Goal: Task Accomplishment & Management: Complete application form

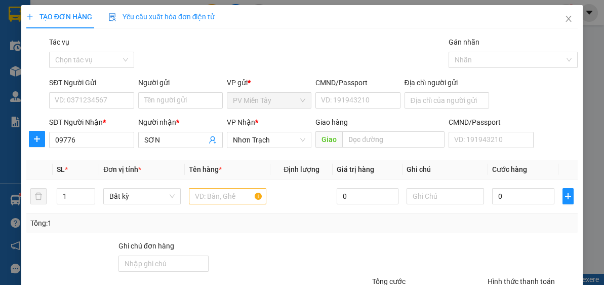
type input "097766"
click at [100, 156] on div "0977665439 - BÁCH" at bounding box center [90, 159] width 71 height 11
click at [105, 163] on div "0977665439 - BÁCH" at bounding box center [90, 159] width 71 height 11
type input "0977878015 tien"
type input "0977665439"
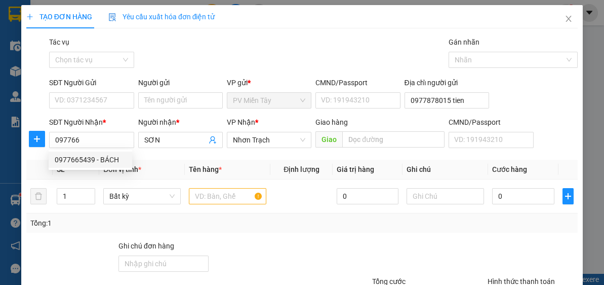
type input "BÁCH"
type input "cai mep"
drag, startPoint x: 98, startPoint y: 134, endPoint x: 103, endPoint y: 163, distance: 29.7
click at [99, 134] on input "0977665439" at bounding box center [91, 140] width 85 height 16
type input "0977665439"
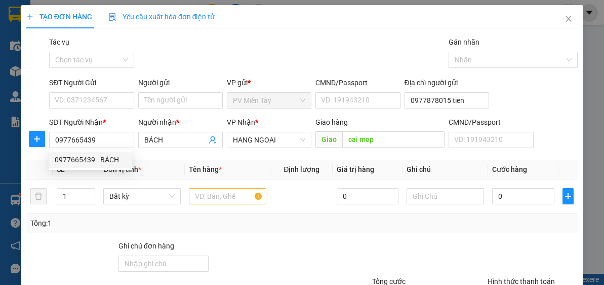
click at [170, 91] on div "Người gửi" at bounding box center [180, 84] width 85 height 15
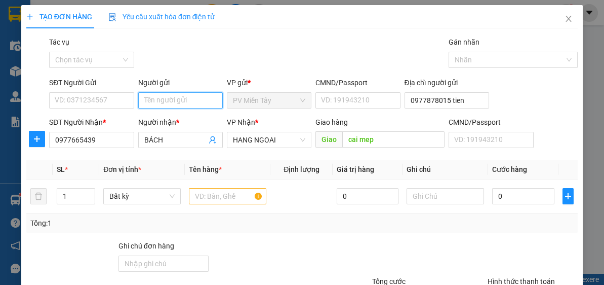
click at [167, 101] on input "Người gửi" at bounding box center [180, 100] width 85 height 16
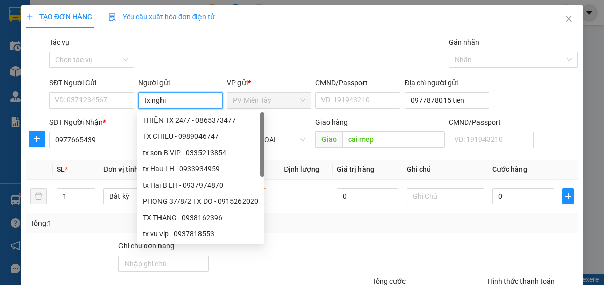
type input "tx nghia"
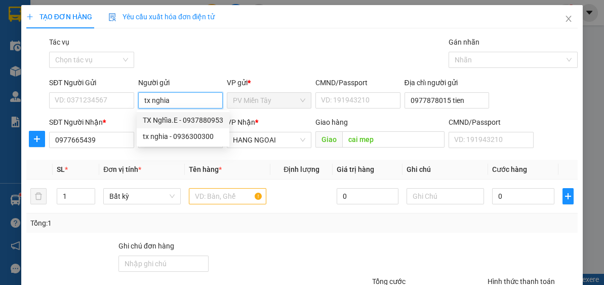
click at [182, 116] on div "TX Nghĩa.E - 0937880953" at bounding box center [183, 119] width 81 height 11
type input "0937880953"
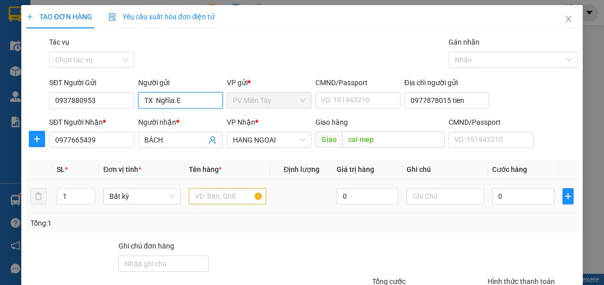
type input "TX Nghĩa.E"
click at [227, 198] on input "text" at bounding box center [228, 196] width 78 height 16
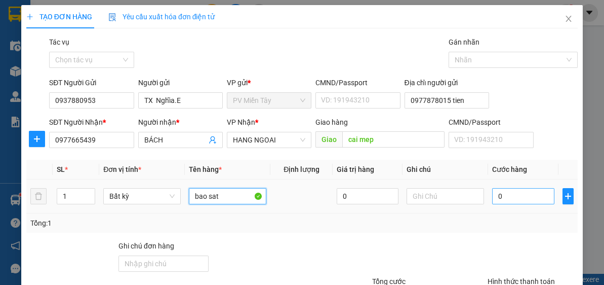
type input "bao sat"
click at [519, 189] on input "0" at bounding box center [523, 196] width 62 height 16
type input "6"
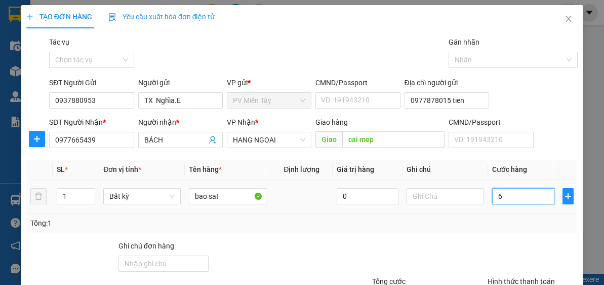
type input "60"
type input "60.000"
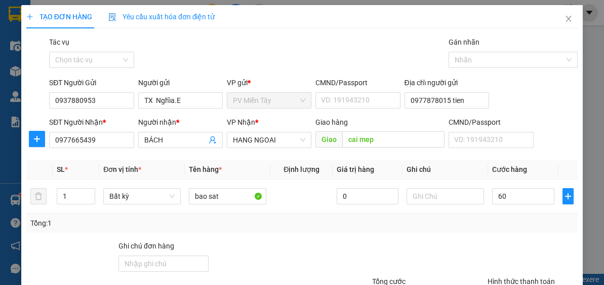
type input "60.000"
click at [507, 238] on div "Transit Pickup Surcharge Ids Transit Deliver Surcharge Ids Transit Deliver Surc…" at bounding box center [302, 195] width 552 height 319
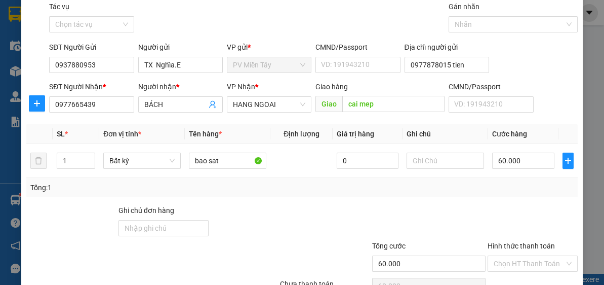
scroll to position [73, 0]
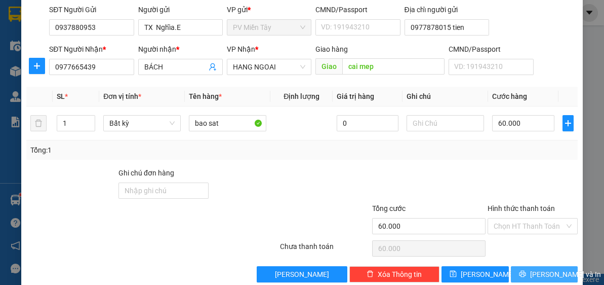
click at [532, 271] on span "[PERSON_NAME] và In" at bounding box center [565, 273] width 71 height 11
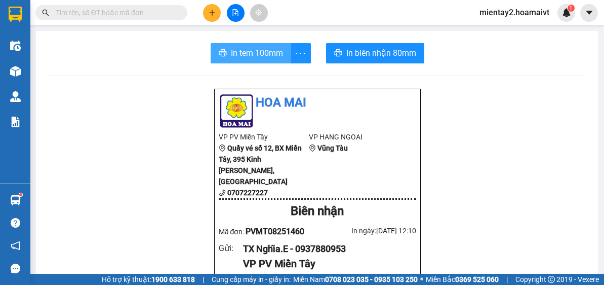
click at [240, 53] on span "In tem 100mm" at bounding box center [257, 53] width 52 height 13
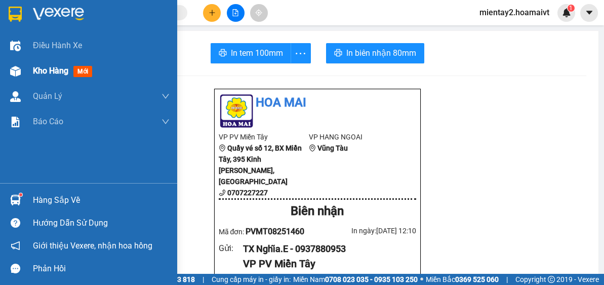
click at [46, 70] on span "Kho hàng" at bounding box center [50, 71] width 35 height 10
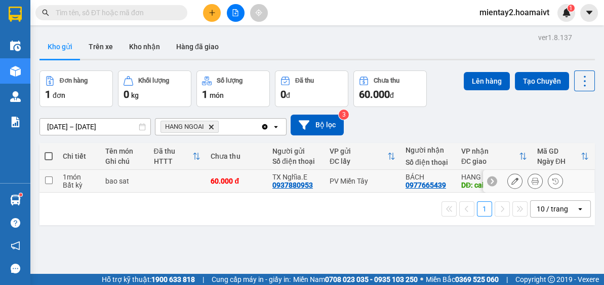
click at [226, 187] on td "60.000 đ" at bounding box center [237, 181] width 62 height 23
checkbox input "true"
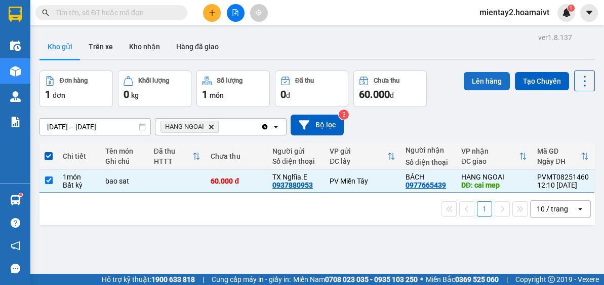
click at [481, 80] on button "Lên hàng" at bounding box center [487, 81] width 46 height 18
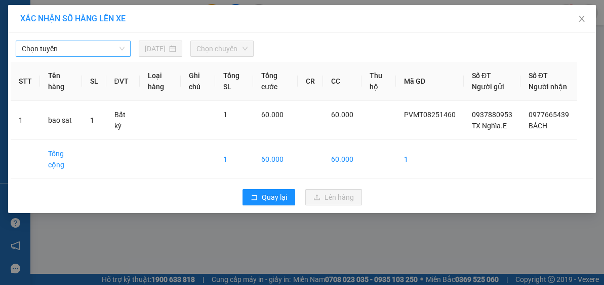
click at [83, 52] on span "Chọn tuyến" at bounding box center [73, 48] width 103 height 15
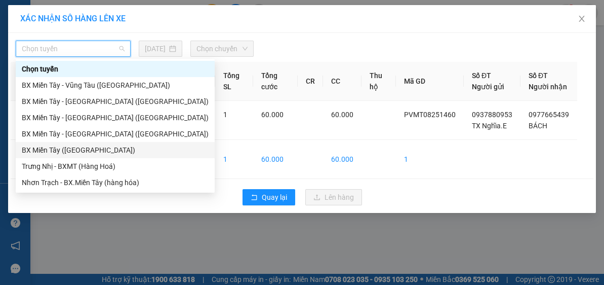
drag, startPoint x: 91, startPoint y: 146, endPoint x: 200, endPoint y: 60, distance: 138.8
click at [92, 145] on div "BX Miền Tây ([GEOGRAPHIC_DATA])" at bounding box center [115, 149] width 187 height 11
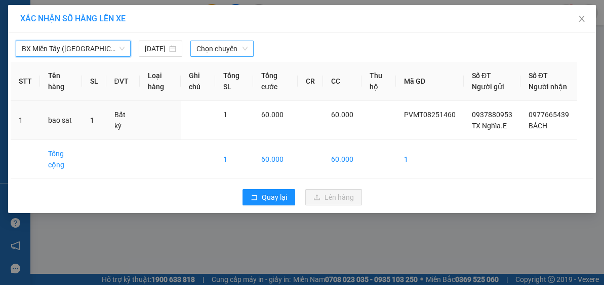
click at [219, 44] on span "Chọn chuyến" at bounding box center [223, 48] width 52 height 15
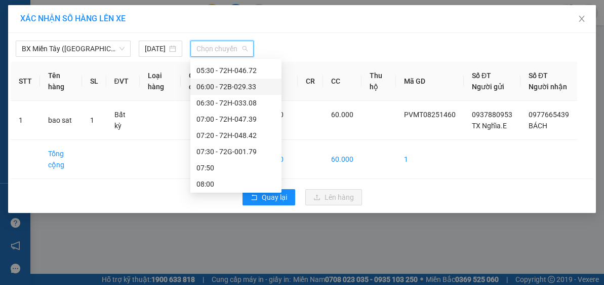
scroll to position [119, 0]
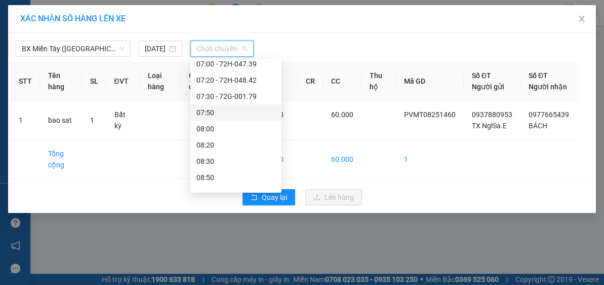
click at [214, 114] on div "07:50" at bounding box center [236, 112] width 79 height 11
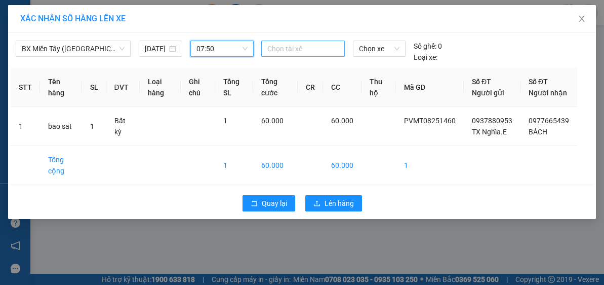
drag, startPoint x: 292, startPoint y: 51, endPoint x: 296, endPoint y: 46, distance: 6.2
click at [293, 51] on div at bounding box center [303, 49] width 79 height 12
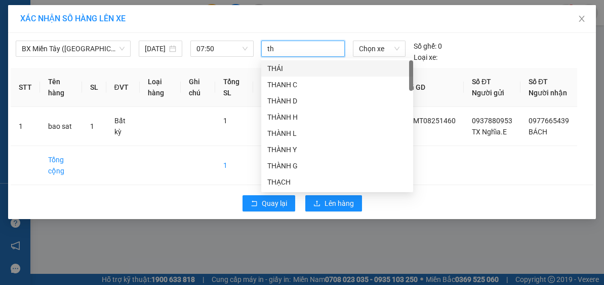
type input "t"
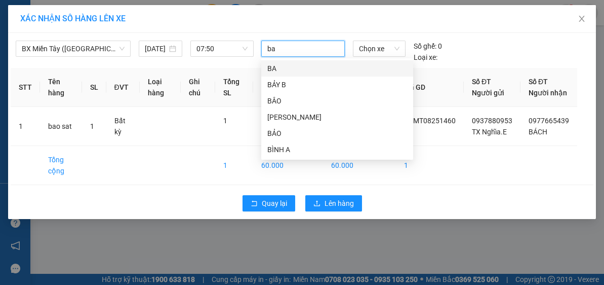
type input "bay"
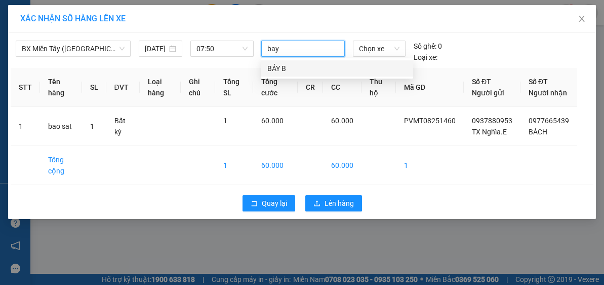
click at [289, 67] on div "BẢY B" at bounding box center [337, 68] width 140 height 11
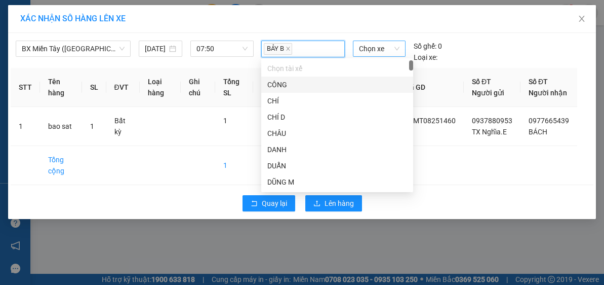
click at [388, 46] on span "Chọn xe" at bounding box center [379, 48] width 41 height 15
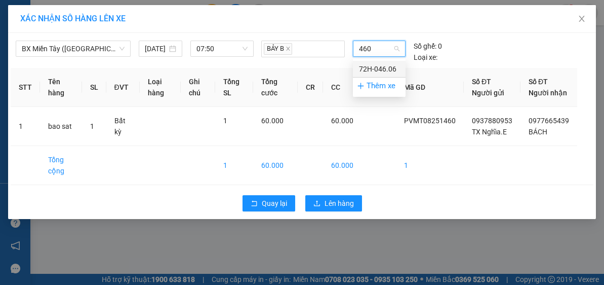
type input "4606"
click at [371, 71] on div "72H-046.06" at bounding box center [379, 68] width 41 height 11
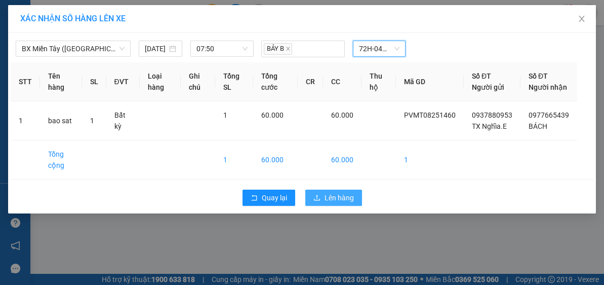
click at [345, 203] on span "Lên hàng" at bounding box center [339, 197] width 29 height 11
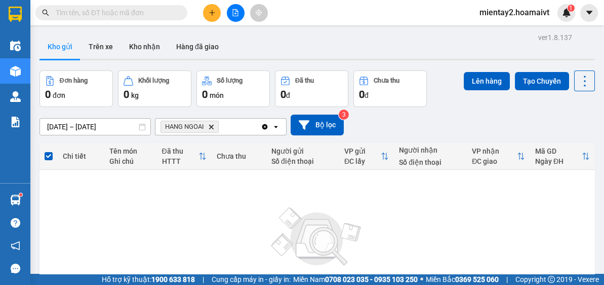
click at [216, 16] on button at bounding box center [212, 13] width 18 height 18
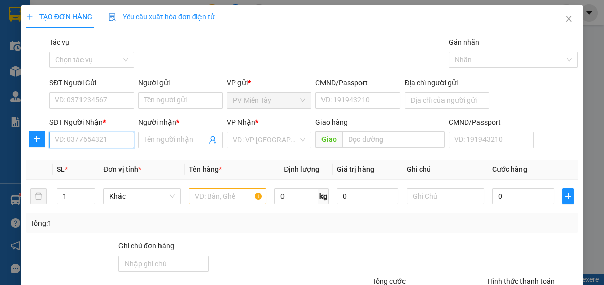
click at [117, 145] on input "SĐT Người Nhận *" at bounding box center [91, 140] width 85 height 16
click at [87, 139] on input "0909563" at bounding box center [91, 140] width 85 height 16
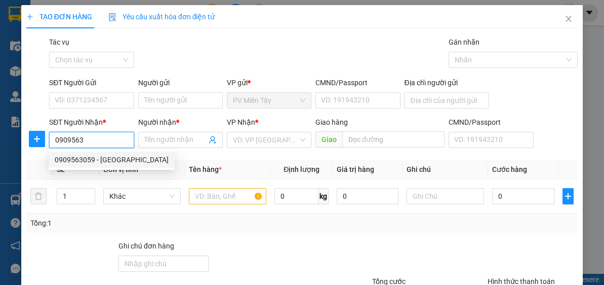
click at [100, 160] on div "0909563059 - [GEOGRAPHIC_DATA]" at bounding box center [112, 159] width 114 height 11
type input "0909563059"
type input "[PERSON_NAME]"
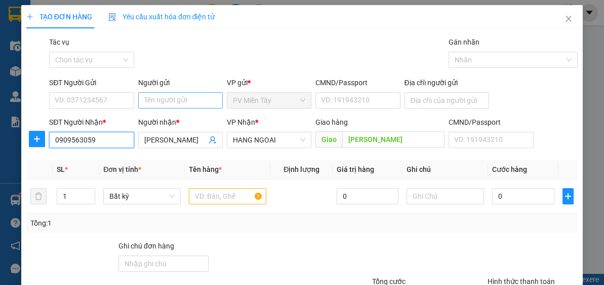
type input "0909563059"
click at [195, 100] on input "Người gửi" at bounding box center [180, 100] width 85 height 16
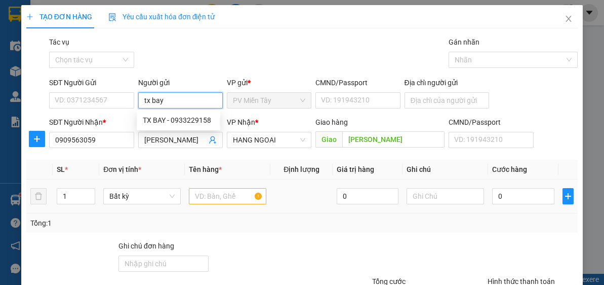
type input "tx bay"
click at [228, 193] on input "text" at bounding box center [228, 196] width 78 height 16
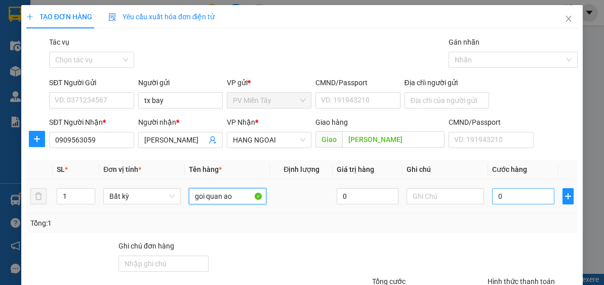
type input "goi quan ao"
click at [508, 197] on input "0" at bounding box center [523, 196] width 62 height 16
type input "4"
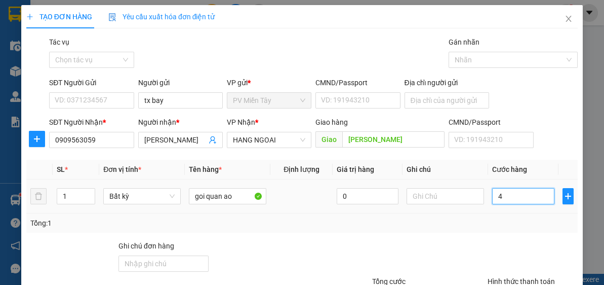
type input "40"
type input "40.000"
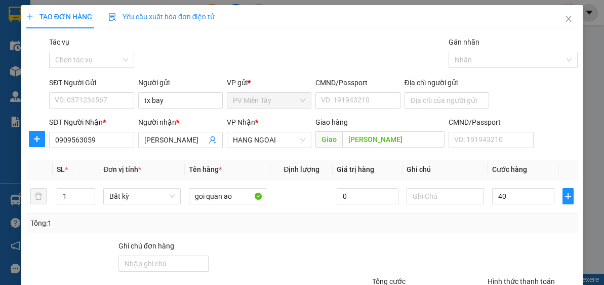
type input "40.000"
click at [543, 236] on div "Transit Pickup Surcharge Ids Transit Deliver Surcharge Ids Transit Deliver Surc…" at bounding box center [302, 195] width 552 height 319
click at [187, 95] on input "tx bay" at bounding box center [180, 100] width 85 height 16
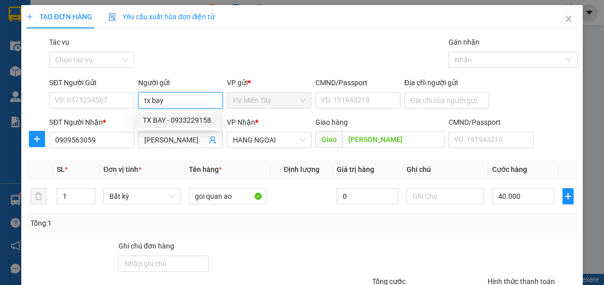
click at [175, 120] on div "TX BAY - 0933229158" at bounding box center [178, 119] width 71 height 11
type input "0933229158"
type input "TX BAY"
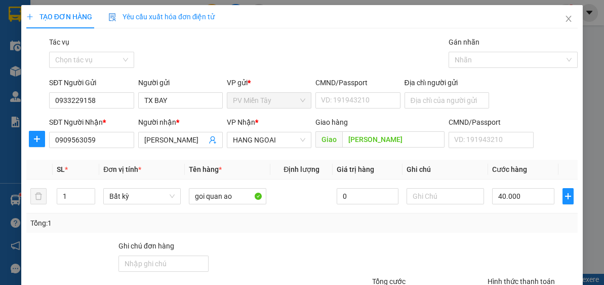
scroll to position [89, 0]
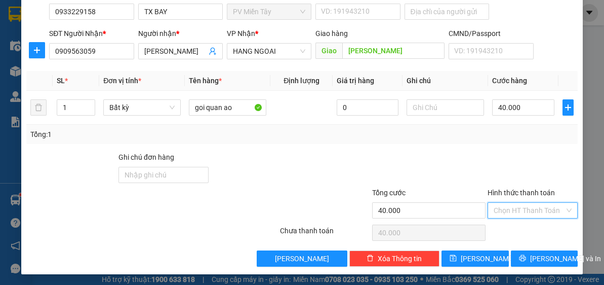
click at [532, 204] on input "Hình thức thanh toán" at bounding box center [529, 210] width 71 height 15
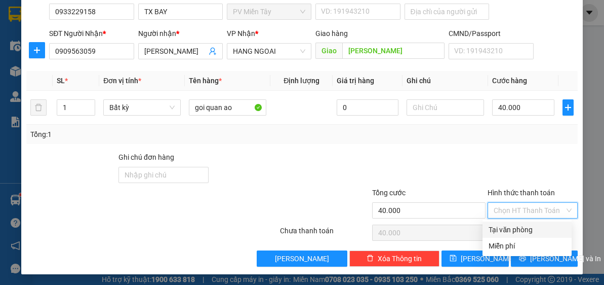
click at [527, 231] on div "Tại văn phòng" at bounding box center [527, 229] width 77 height 11
type input "0"
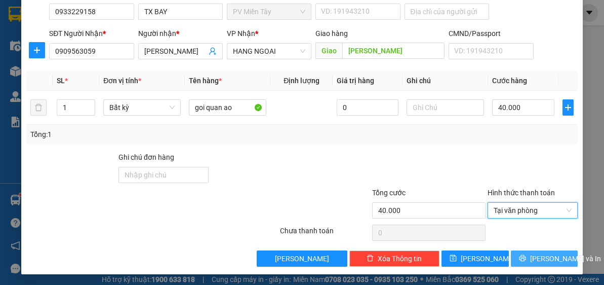
click at [545, 258] on span "[PERSON_NAME] và In" at bounding box center [565, 258] width 71 height 11
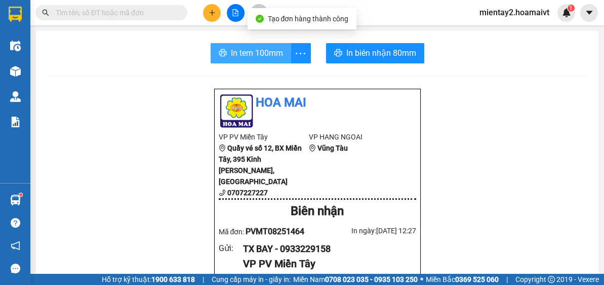
click at [270, 47] on span "In tem 100mm" at bounding box center [257, 53] width 52 height 13
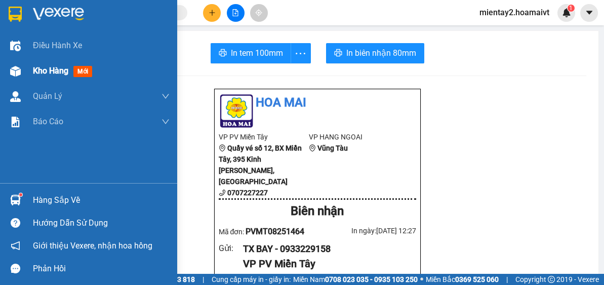
click at [41, 74] on span "Kho hàng" at bounding box center [50, 71] width 35 height 10
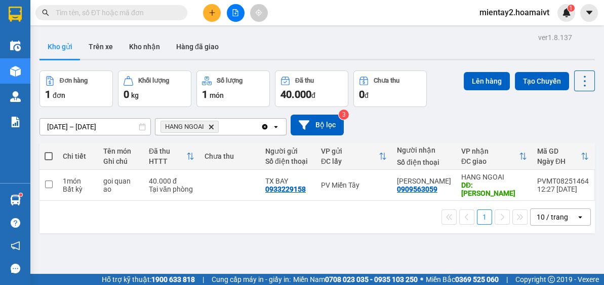
click at [220, 181] on td at bounding box center [230, 185] width 61 height 31
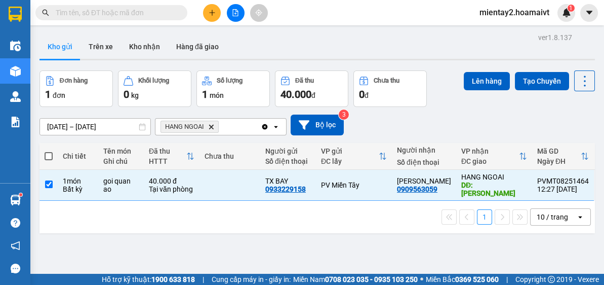
checkbox input "true"
click at [480, 84] on button "Lên hàng" at bounding box center [487, 81] width 46 height 18
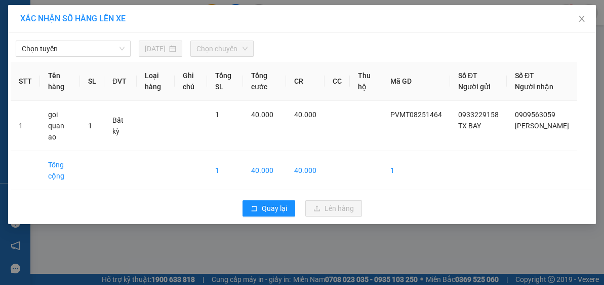
click at [89, 49] on span "Chọn tuyến" at bounding box center [73, 48] width 103 height 15
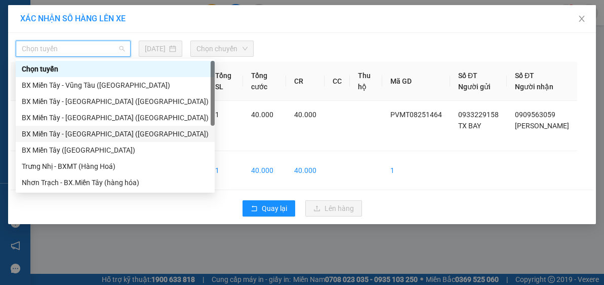
click at [104, 148] on div "BX Miền Tây ([GEOGRAPHIC_DATA])" at bounding box center [115, 149] width 187 height 11
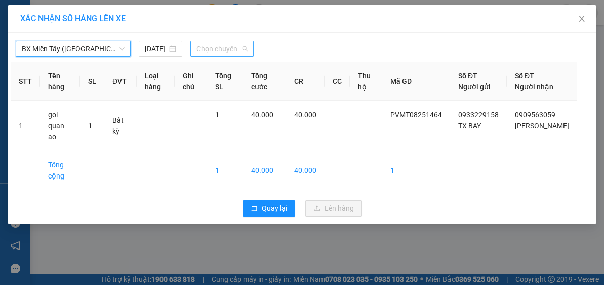
click at [233, 45] on span "Chọn chuyến" at bounding box center [223, 48] width 52 height 15
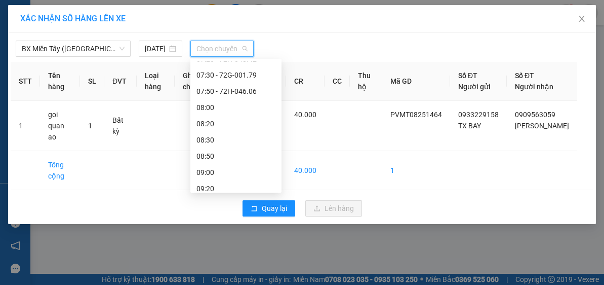
scroll to position [134, 0]
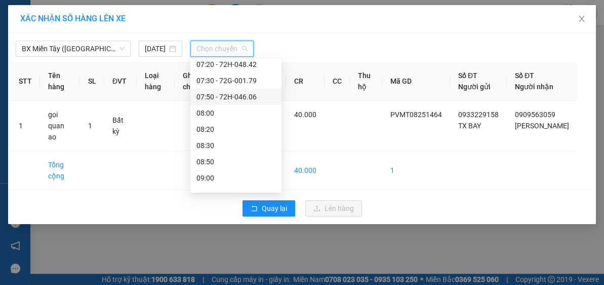
click at [244, 99] on div "07:50 - 72H-046.06" at bounding box center [236, 96] width 79 height 11
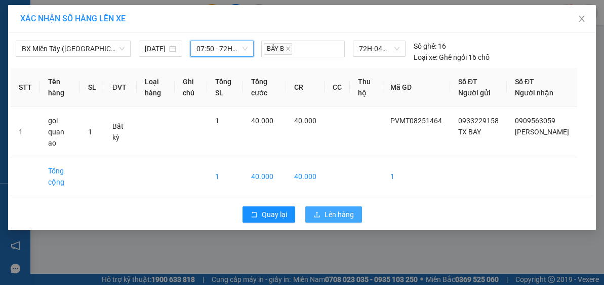
click at [342, 216] on span "Lên hàng" at bounding box center [339, 214] width 29 height 11
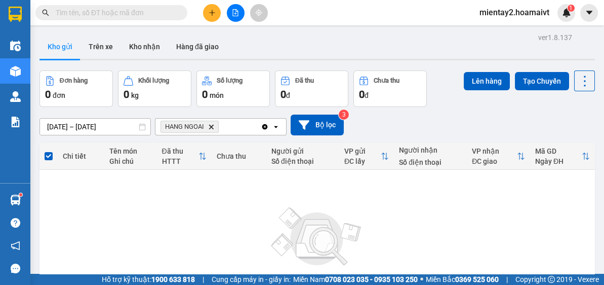
click at [210, 17] on button at bounding box center [212, 13] width 18 height 18
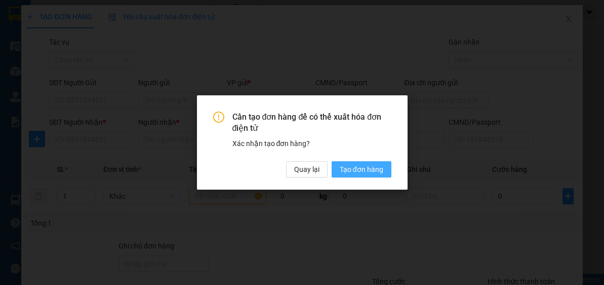
click at [373, 167] on span "Tạo đơn hàng" at bounding box center [362, 169] width 44 height 11
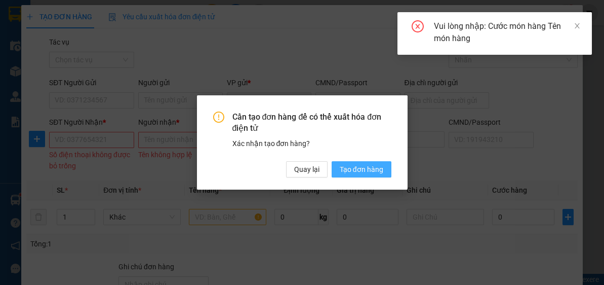
click at [365, 176] on button "Tạo đơn hàng" at bounding box center [362, 169] width 60 height 16
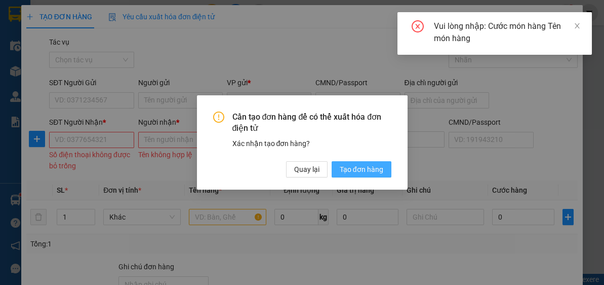
click at [361, 175] on button "Tạo đơn hàng" at bounding box center [362, 169] width 60 height 16
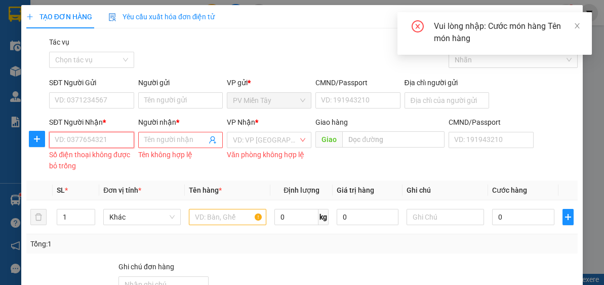
click at [105, 137] on input "SĐT Người Nhận *" at bounding box center [91, 140] width 85 height 16
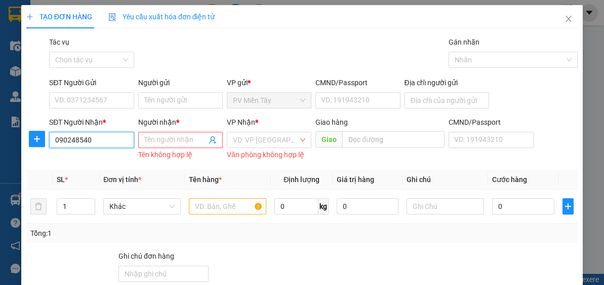
type input "0902485405"
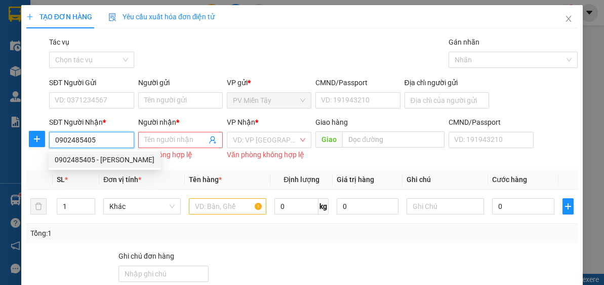
click at [110, 161] on div "0902485405 - [PERSON_NAME]" at bounding box center [105, 159] width 100 height 11
type input "[PERSON_NAME]"
type input "PHU MY"
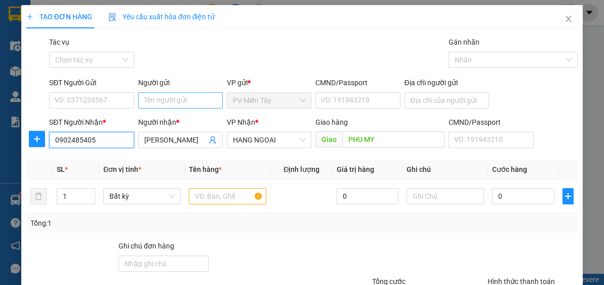
type input "0902485405"
click at [181, 97] on input "Người gửi" at bounding box center [180, 100] width 85 height 16
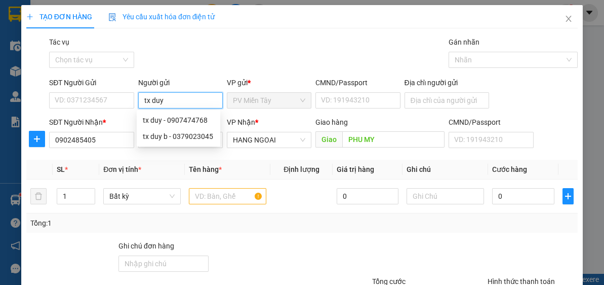
type input "tx duy"
drag, startPoint x: 413, startPoint y: 265, endPoint x: 273, endPoint y: 216, distance: 148.7
click at [411, 264] on div at bounding box center [418, 257] width 138 height 35
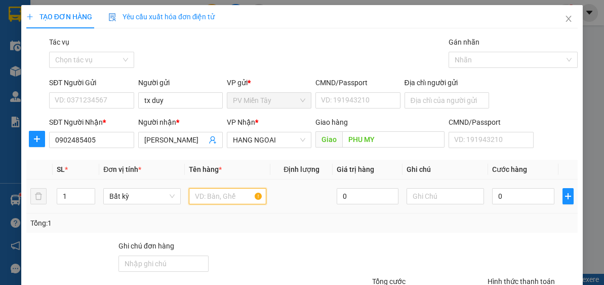
click at [244, 199] on input "text" at bounding box center [228, 196] width 78 height 16
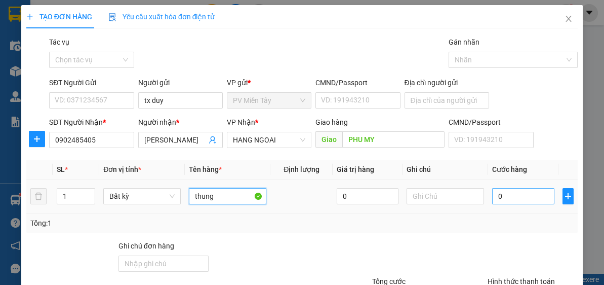
type input "thung"
click at [529, 190] on input "0" at bounding box center [523, 196] width 62 height 16
type input "4"
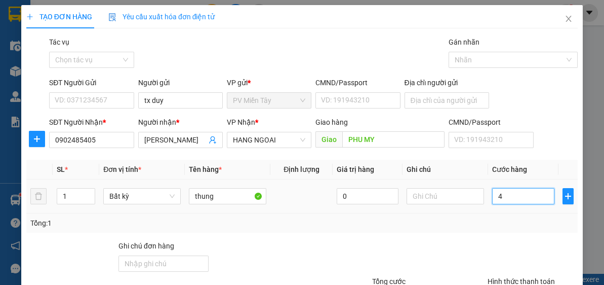
type input "40"
click at [517, 209] on td "40" at bounding box center [523, 196] width 70 height 34
type input "40.000"
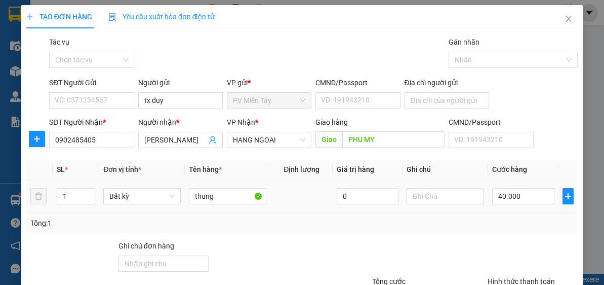
type input "40.000"
click at [187, 93] on input "tx duy" at bounding box center [180, 100] width 85 height 16
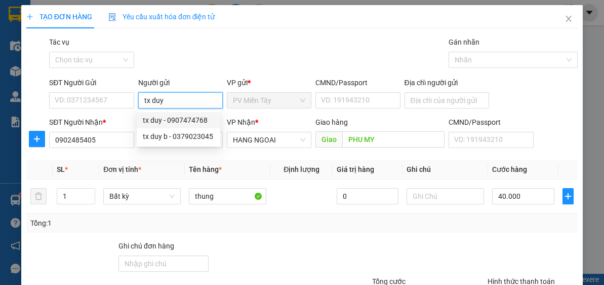
drag, startPoint x: 180, startPoint y: 120, endPoint x: 190, endPoint y: 130, distance: 14.3
click at [180, 120] on div "tx duy - 0907474768" at bounding box center [178, 119] width 71 height 11
type input "0907474768"
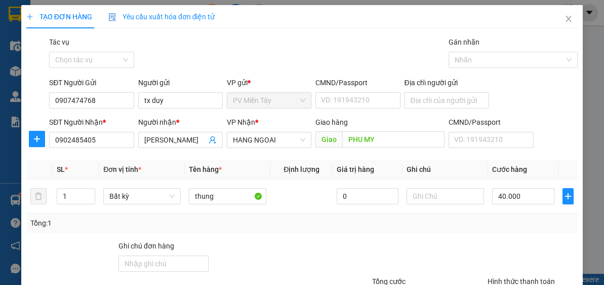
scroll to position [89, 0]
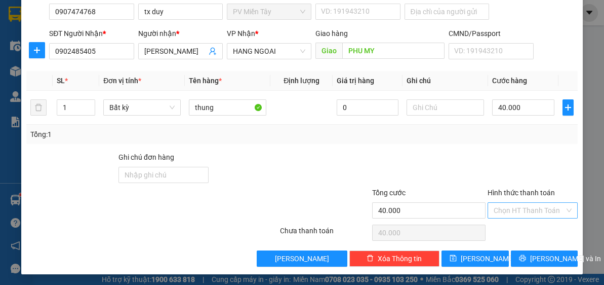
drag, startPoint x: 512, startPoint y: 204, endPoint x: 518, endPoint y: 212, distance: 9.7
click at [512, 204] on input "Hình thức thanh toán" at bounding box center [529, 210] width 71 height 15
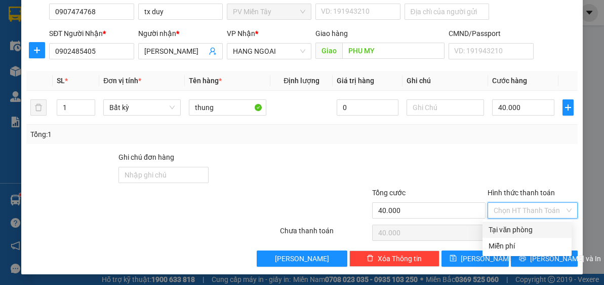
drag, startPoint x: 529, startPoint y: 227, endPoint x: 549, endPoint y: 275, distance: 51.4
click at [530, 227] on div "Tại văn phòng" at bounding box center [527, 229] width 77 height 11
type input "0"
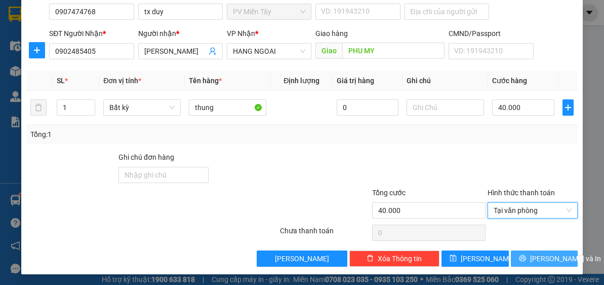
click at [545, 260] on span "[PERSON_NAME] và In" at bounding box center [565, 258] width 71 height 11
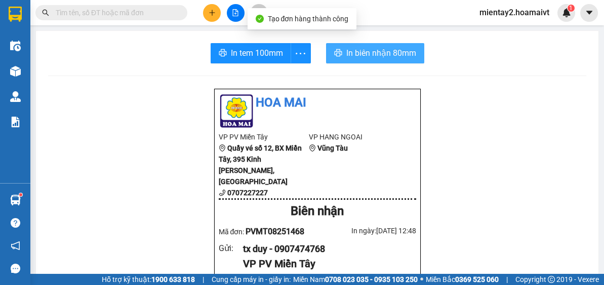
click at [390, 56] on span "In biên nhận 80mm" at bounding box center [381, 53] width 70 height 13
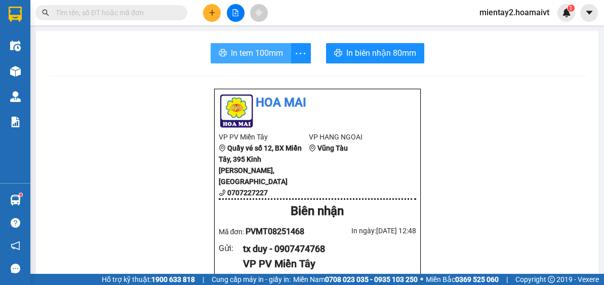
click at [286, 59] on button "In tem 100mm" at bounding box center [251, 53] width 81 height 20
click at [280, 52] on button "In tem 100mm" at bounding box center [251, 53] width 81 height 20
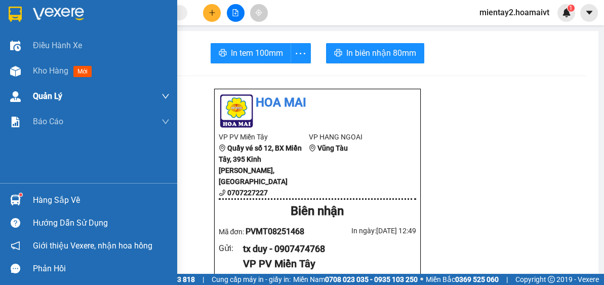
click at [55, 72] on span "Kho hàng" at bounding box center [50, 71] width 35 height 10
click at [53, 67] on span "Kho hàng" at bounding box center [50, 71] width 35 height 10
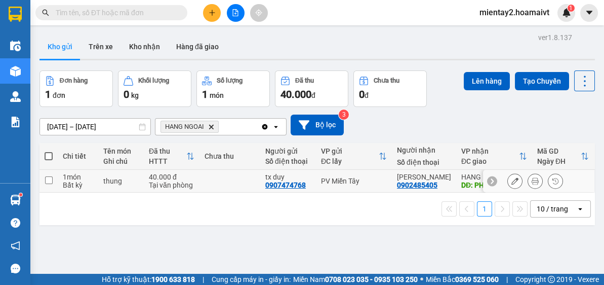
click at [214, 184] on td at bounding box center [230, 181] width 61 height 23
checkbox input "true"
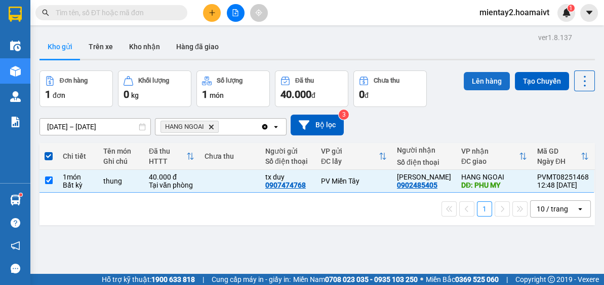
click at [482, 83] on button "Lên hàng" at bounding box center [487, 81] width 46 height 18
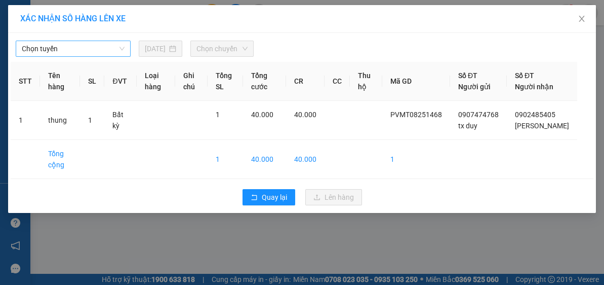
click at [85, 49] on span "Chọn tuyến" at bounding box center [73, 48] width 103 height 15
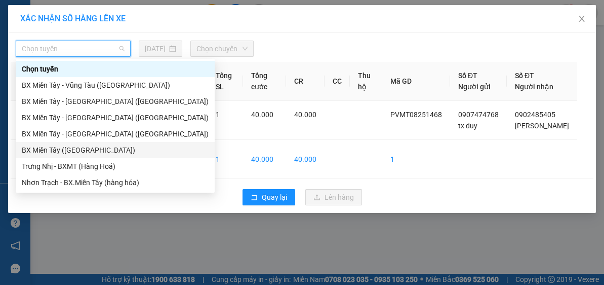
click at [83, 150] on div "BX Miền Tây ([GEOGRAPHIC_DATA])" at bounding box center [115, 149] width 187 height 11
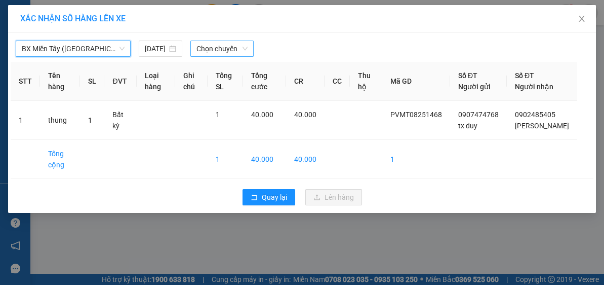
click at [217, 45] on span "Chọn chuyến" at bounding box center [223, 48] width 52 height 15
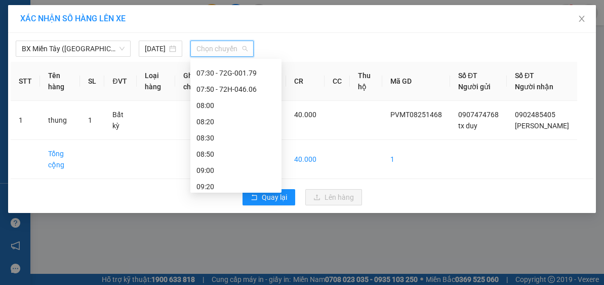
scroll to position [144, 0]
click at [231, 95] on div "08:00" at bounding box center [235, 103] width 91 height 16
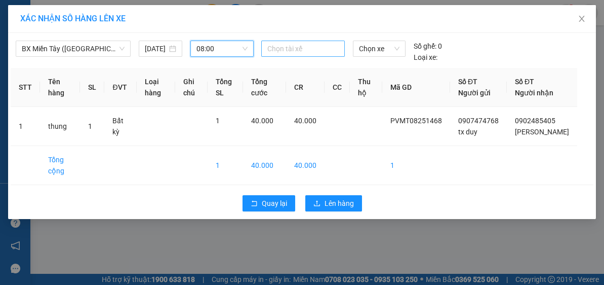
click at [306, 48] on div at bounding box center [303, 49] width 79 height 12
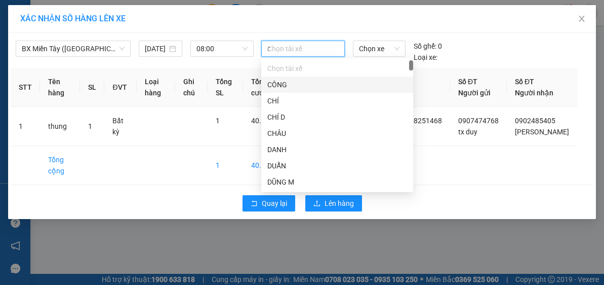
type input "duy"
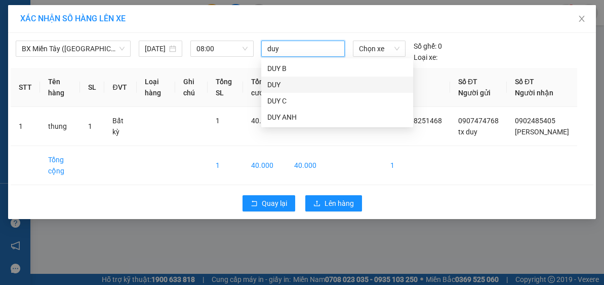
click at [288, 86] on div "DUY" at bounding box center [337, 84] width 140 height 11
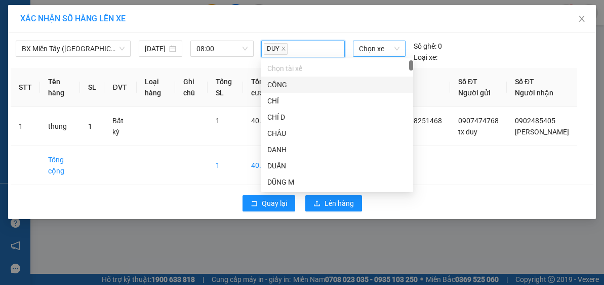
click at [389, 47] on span "Chọn xe" at bounding box center [379, 48] width 41 height 15
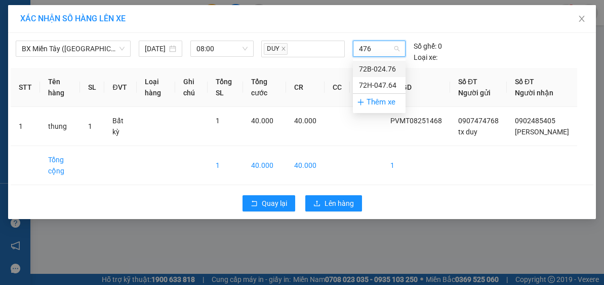
type input "4764"
click at [371, 65] on div "72H-047.64" at bounding box center [379, 68] width 41 height 11
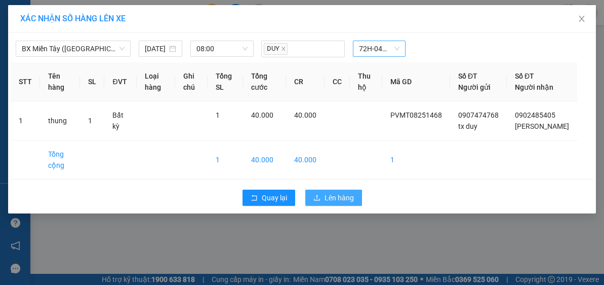
click at [331, 203] on span "Lên hàng" at bounding box center [339, 197] width 29 height 11
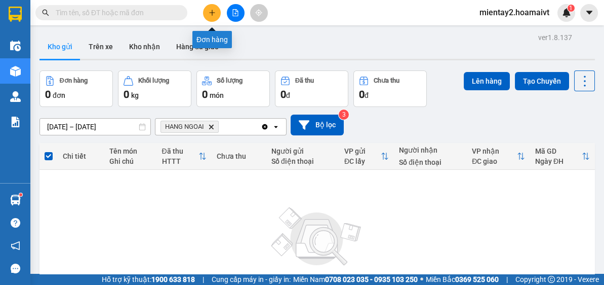
click at [207, 7] on button at bounding box center [212, 13] width 18 height 18
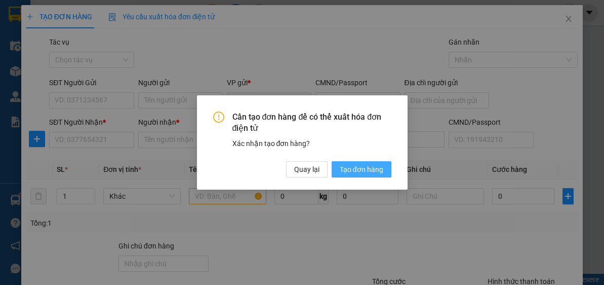
click at [362, 168] on span "Tạo đơn hàng" at bounding box center [362, 169] width 44 height 11
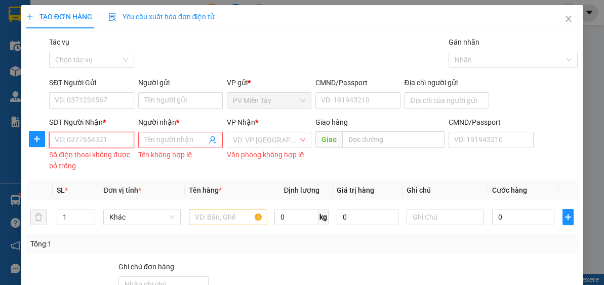
drag, startPoint x: 86, startPoint y: 137, endPoint x: 91, endPoint y: 136, distance: 5.2
click at [91, 136] on input "SĐT Người Nhận *" at bounding box center [91, 140] width 85 height 16
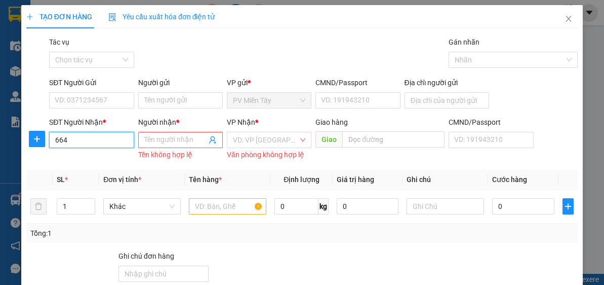
type input "6640"
click at [103, 138] on input "6640" at bounding box center [91, 140] width 85 height 16
click at [93, 158] on div "0937006640 - HÒA" at bounding box center [90, 159] width 71 height 11
type input "0896605951 tai"
type input "0937006640"
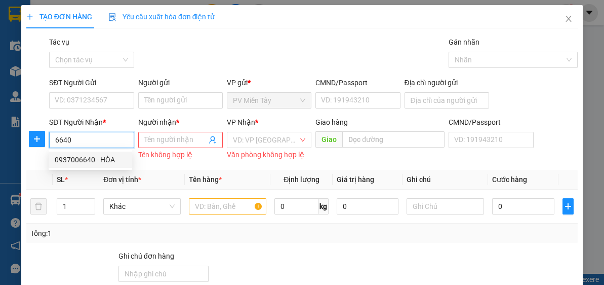
type input "HÒA"
type input "my xuan"
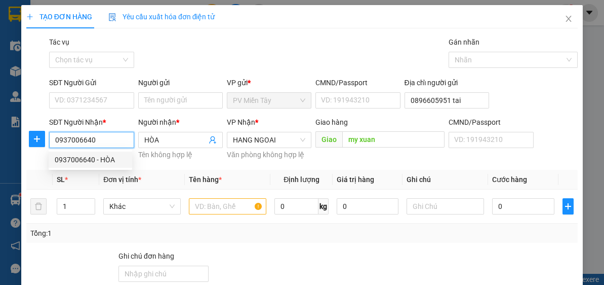
click at [101, 160] on body "Kết quả tìm kiếm ( 0 ) Bộ lọc No Data mientay2.hoamaivt 1 Điều hành xe Kho hàng…" at bounding box center [302, 142] width 604 height 285
type input "0937006640"
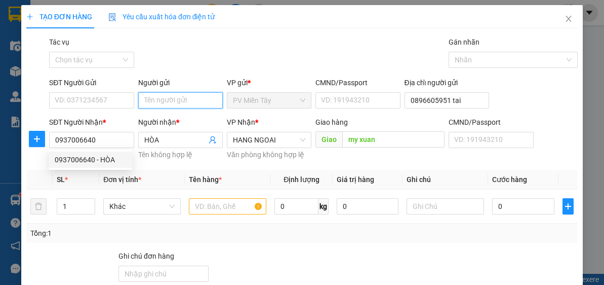
click at [185, 95] on input "Người gửi" at bounding box center [180, 100] width 85 height 16
click at [185, 96] on input "Người gửi" at bounding box center [180, 100] width 85 height 16
click at [186, 99] on input "Người gửi" at bounding box center [180, 100] width 85 height 16
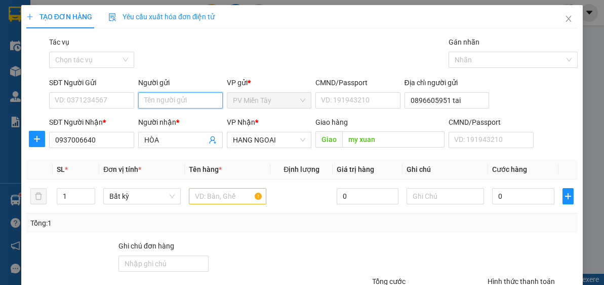
click at [186, 98] on input "Người gửi" at bounding box center [180, 100] width 85 height 16
click at [186, 99] on input "Người gửi" at bounding box center [180, 100] width 85 height 16
type input "tx huy"
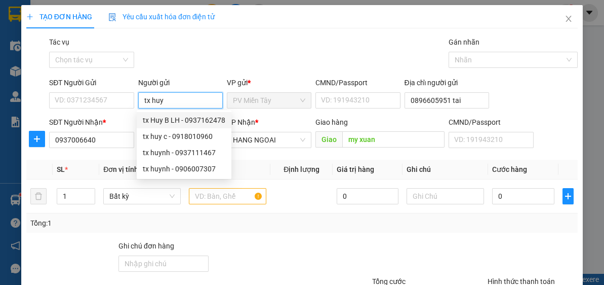
click at [186, 117] on div "tx Huy B LH - 0937162478" at bounding box center [184, 119] width 83 height 11
type input "0937162478"
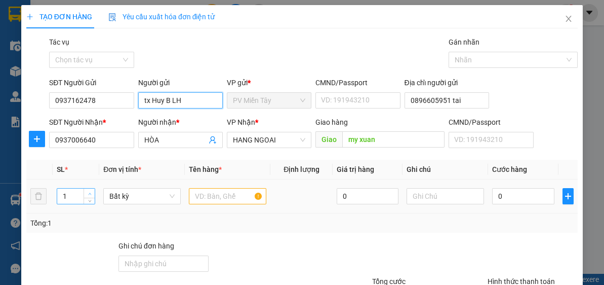
type input "tx Huy B LH"
type input "2"
click at [90, 188] on span "Increase Value" at bounding box center [89, 192] width 11 height 9
click at [229, 194] on input "text" at bounding box center [228, 196] width 78 height 16
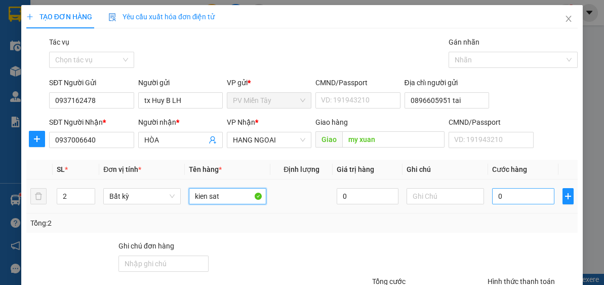
type input "kien sat"
click at [527, 197] on input "0" at bounding box center [523, 196] width 62 height 16
type input "1"
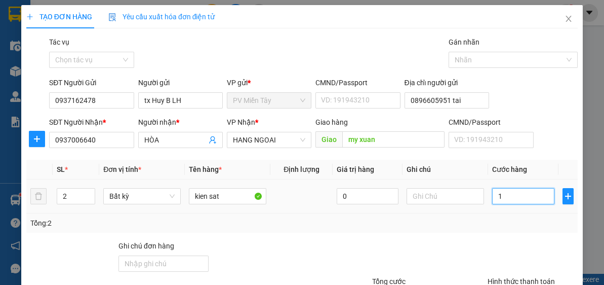
type input "10"
type input "100"
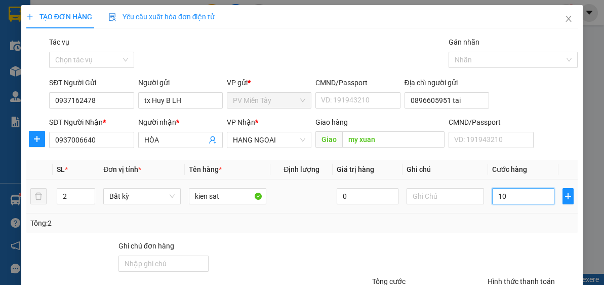
type input "100"
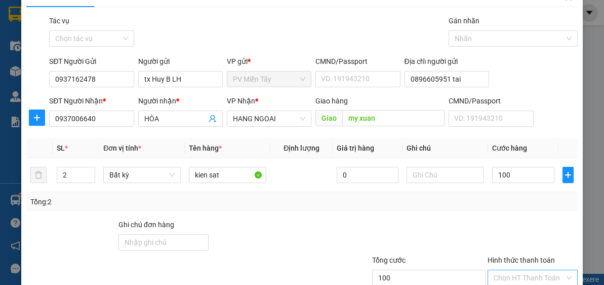
click at [520, 270] on input "Hình thức thanh toán" at bounding box center [529, 277] width 71 height 15
type input "100.000"
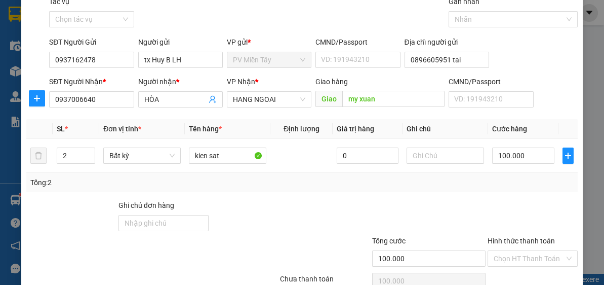
scroll to position [89, 0]
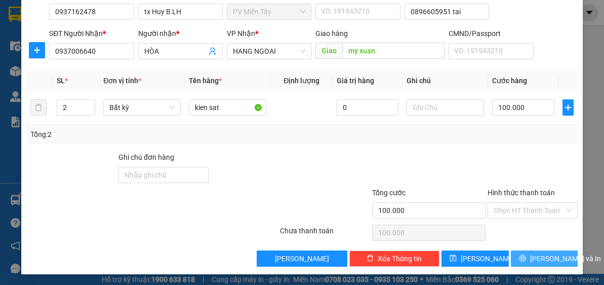
click at [551, 255] on span "[PERSON_NAME] và In" at bounding box center [565, 258] width 71 height 11
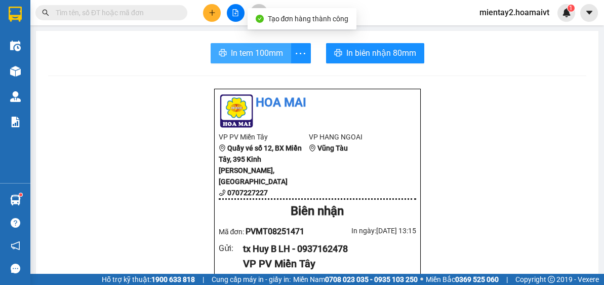
click at [255, 55] on span "In tem 100mm" at bounding box center [257, 53] width 52 height 13
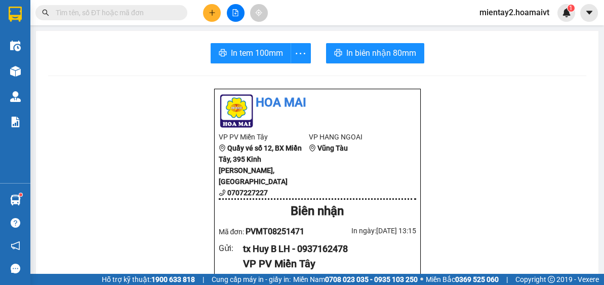
click at [140, 9] on input "text" at bounding box center [116, 12] width 120 height 11
paste input "0348656670"
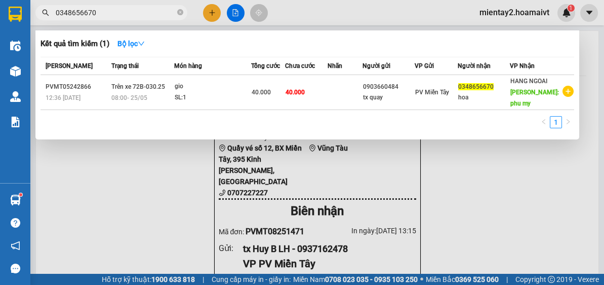
type input "0348656670"
click at [515, 225] on div at bounding box center [302, 142] width 604 height 285
